Goal: Navigation & Orientation: Find specific page/section

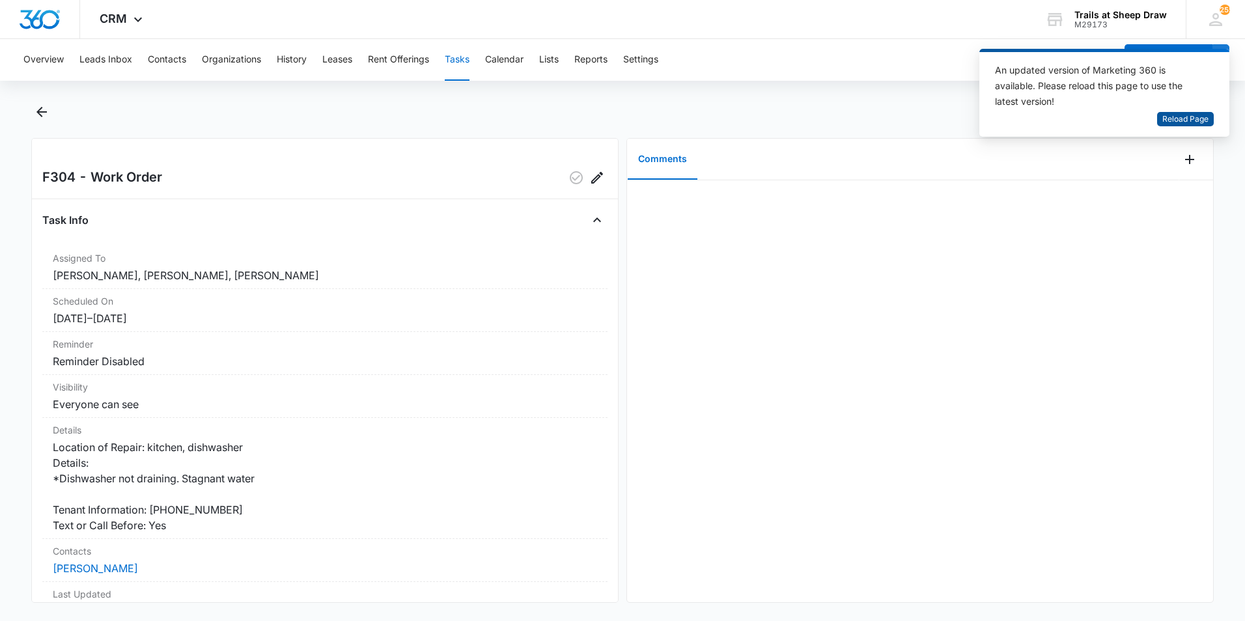
click at [1186, 115] on span "Reload Page" at bounding box center [1185, 119] width 46 height 12
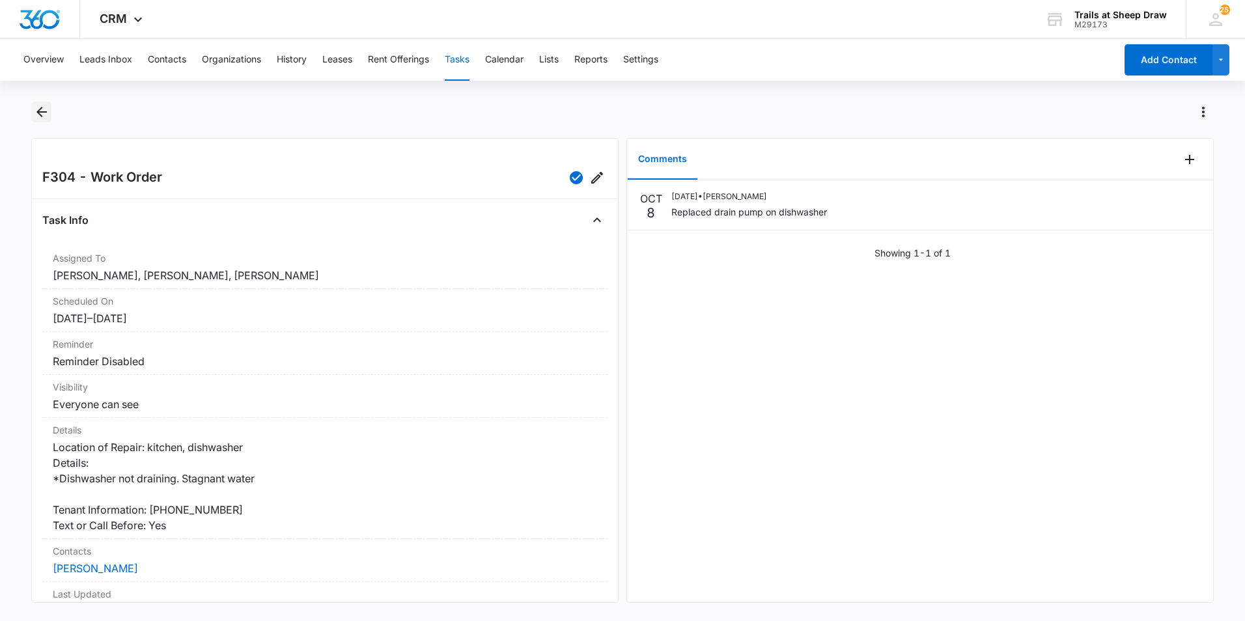
click at [37, 106] on icon "Back" at bounding box center [42, 112] width 16 height 16
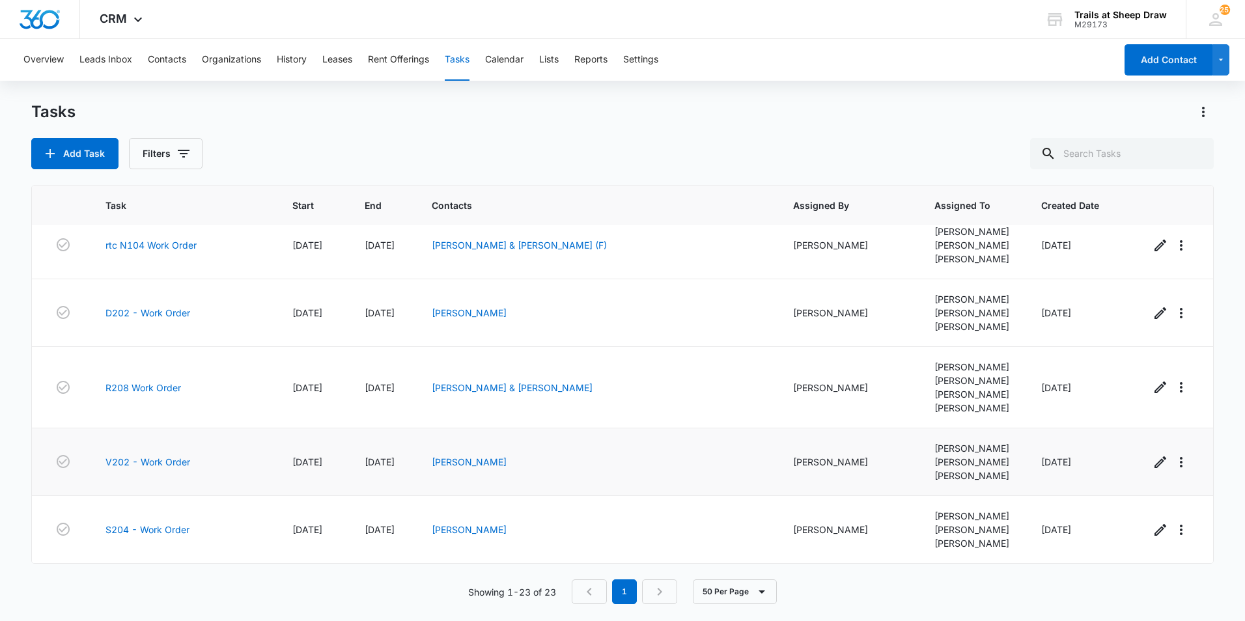
scroll to position [1507, 0]
